Goal: Transaction & Acquisition: Purchase product/service

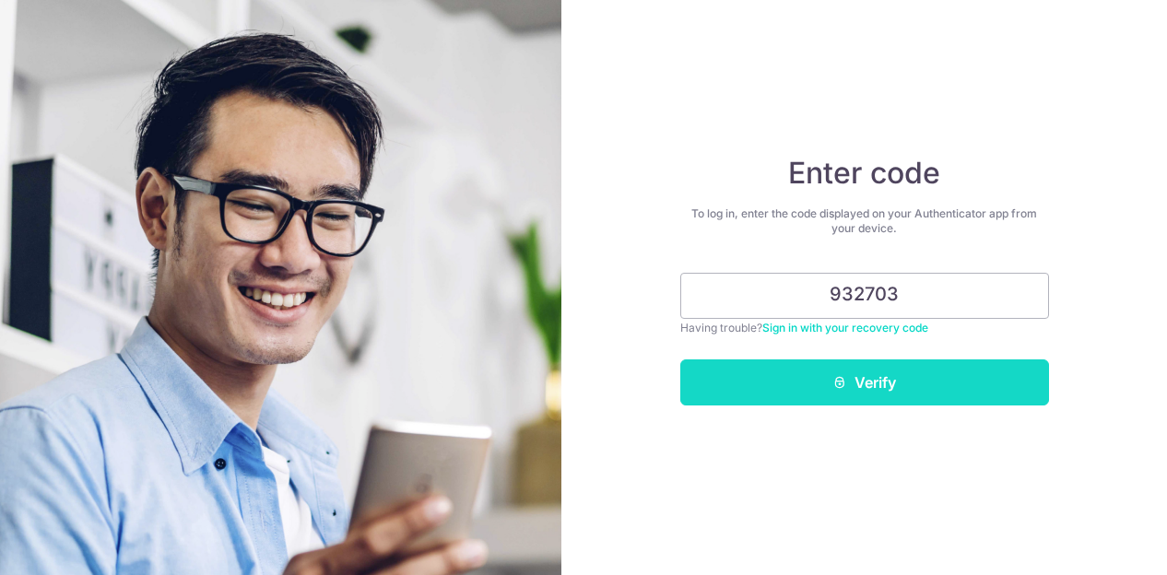
type input "932703"
click at [917, 392] on button "Verify" at bounding box center [864, 383] width 369 height 46
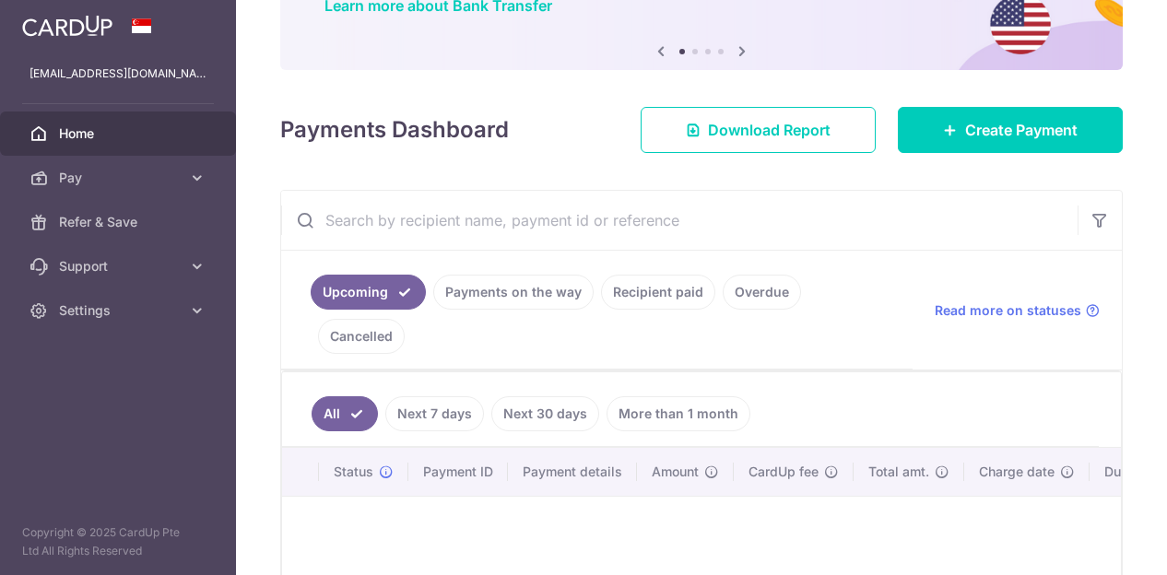
scroll to position [257, 0]
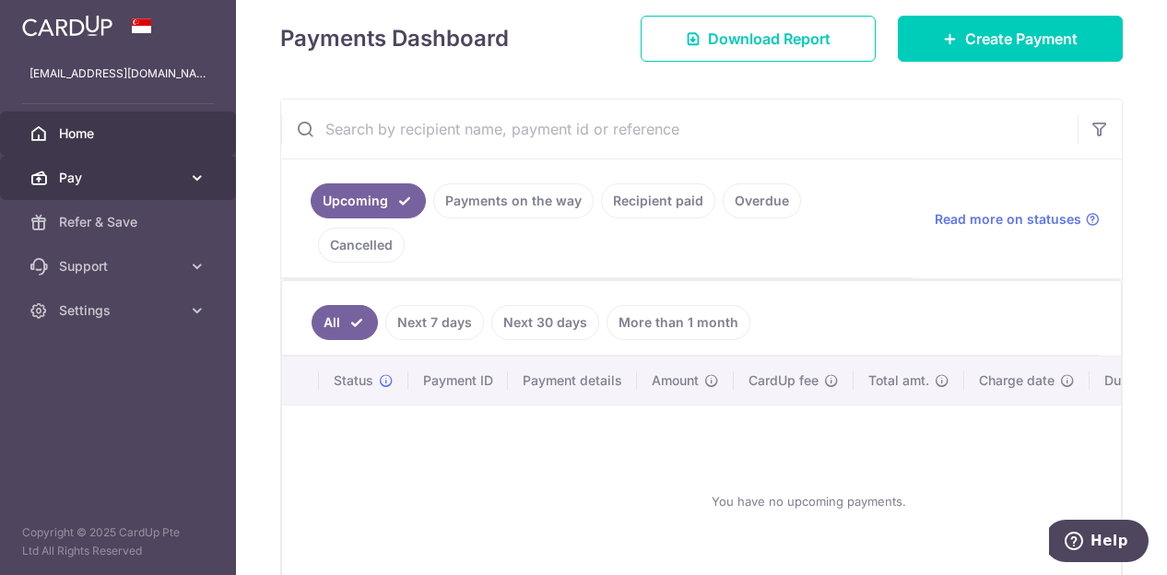
click at [185, 175] on link "Pay" at bounding box center [118, 178] width 236 height 44
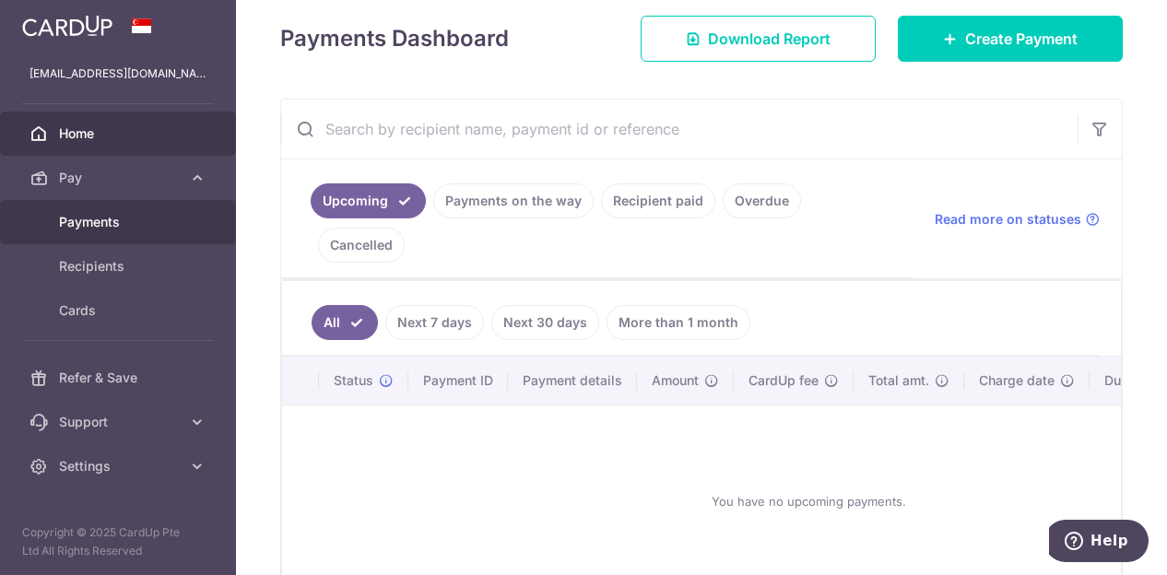
click at [113, 220] on span "Payments" at bounding box center [120, 222] width 122 height 18
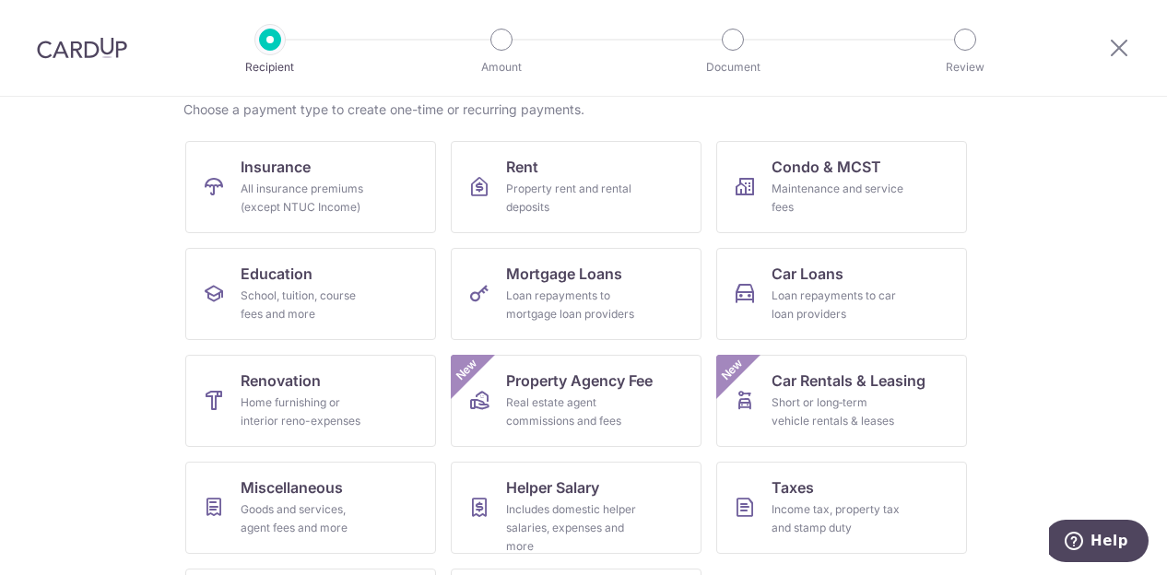
scroll to position [144, 0]
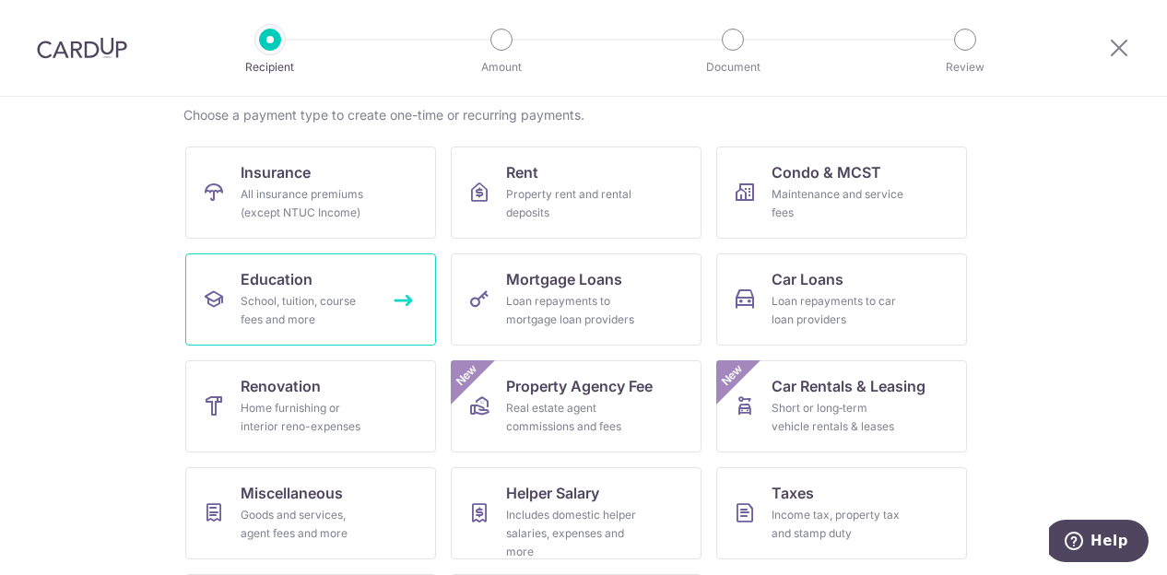
click at [313, 316] on div "School, tuition, course fees and more" at bounding box center [307, 310] width 133 height 37
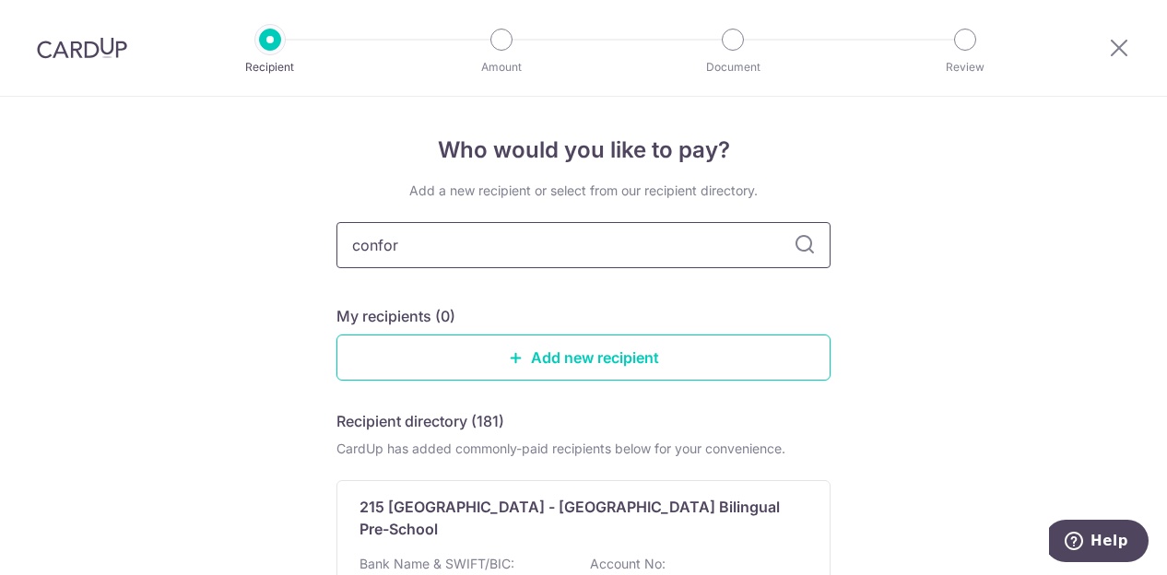
type input "confo"
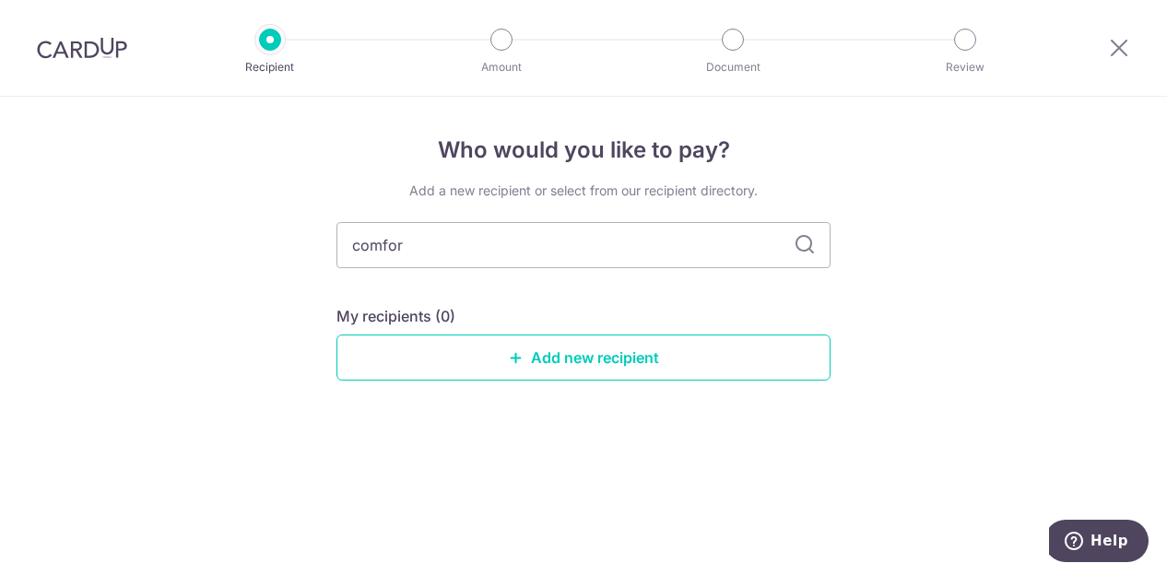
type input "comfort"
